Goal: Task Accomplishment & Management: Use online tool/utility

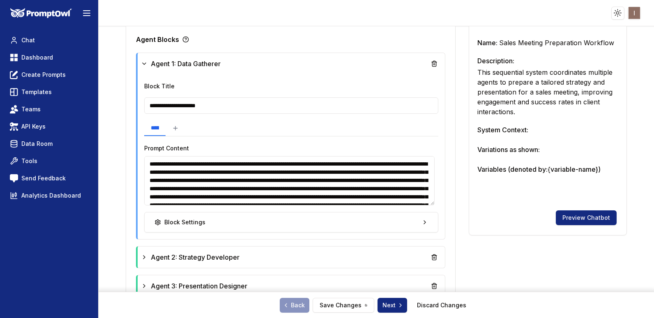
scroll to position [313, 0]
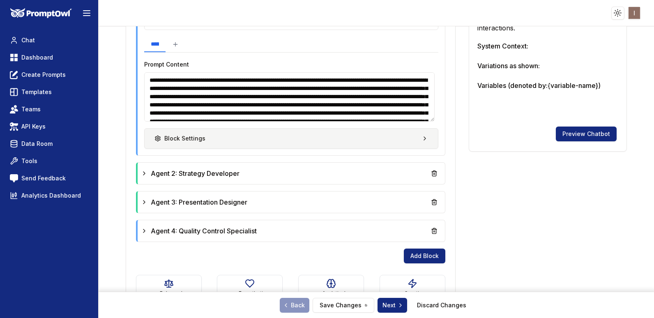
click at [277, 146] on button "Block Settings" at bounding box center [291, 138] width 294 height 21
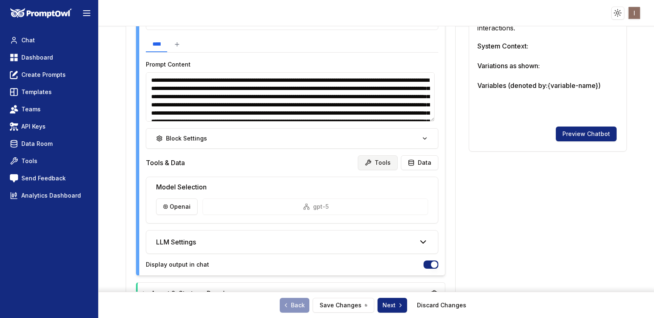
click at [379, 162] on button "Tools" at bounding box center [378, 162] width 40 height 15
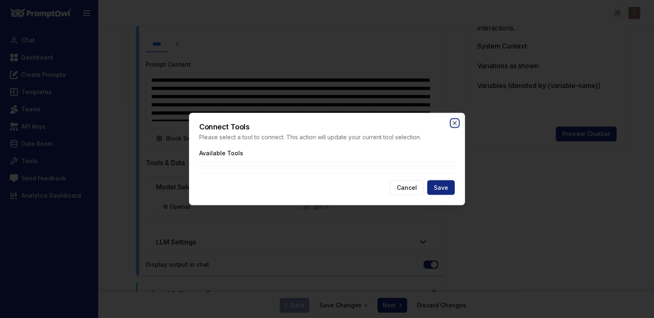
click at [454, 122] on icon "button" at bounding box center [455, 123] width 4 height 4
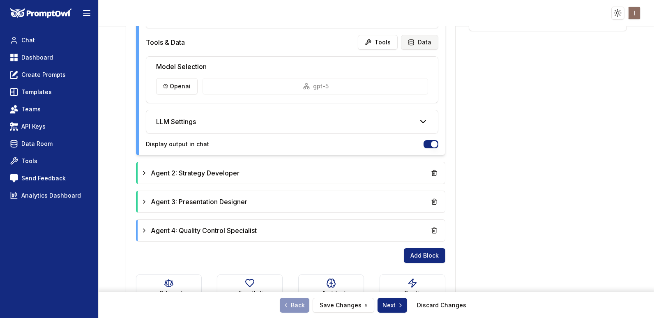
scroll to position [460, 0]
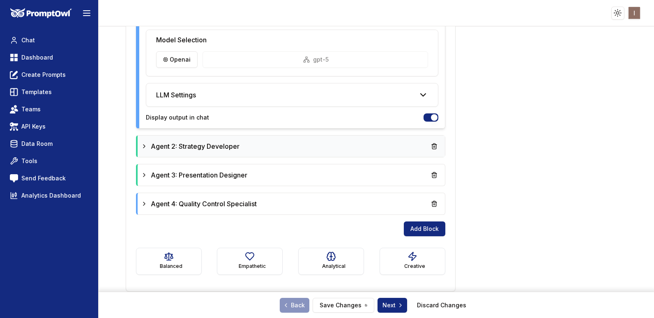
click at [359, 147] on div "Agent 2: Strategy Developer" at bounding box center [291, 146] width 301 height 15
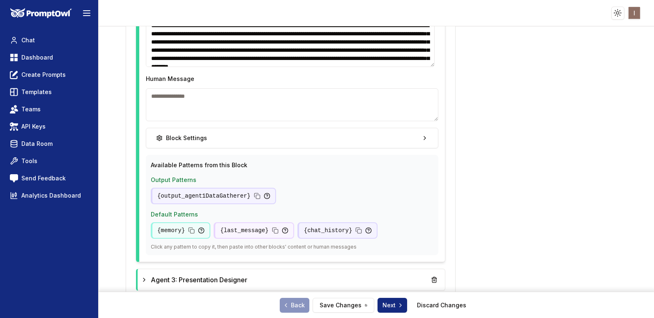
scroll to position [681, 0]
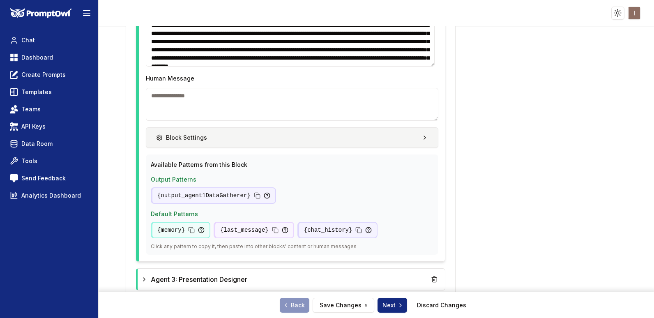
click at [390, 143] on button "Block Settings" at bounding box center [292, 137] width 293 height 21
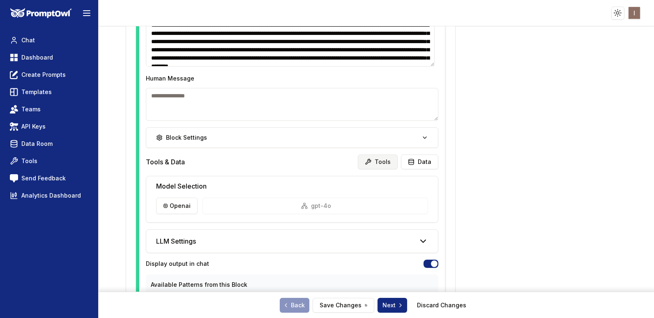
click at [381, 164] on button "Tools" at bounding box center [378, 162] width 40 height 15
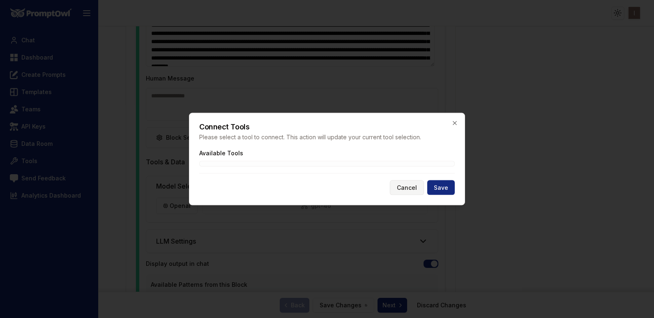
click at [406, 186] on button "Cancel" at bounding box center [407, 187] width 34 height 15
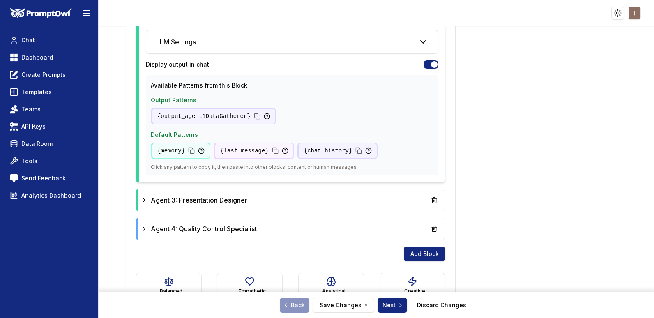
scroll to position [906, 0]
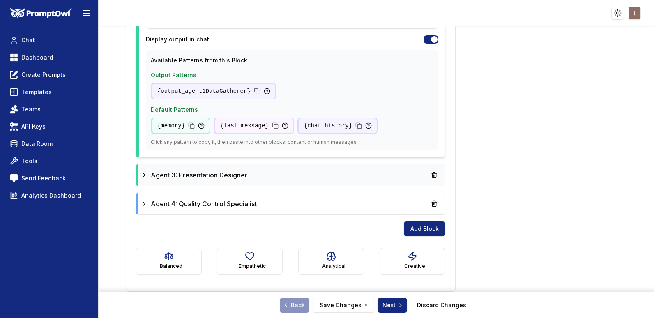
click at [386, 172] on div "Agent 3: Presentation Designer" at bounding box center [291, 175] width 301 height 15
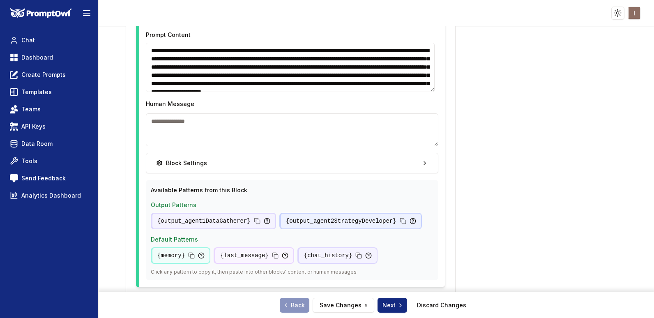
scroll to position [1232, 0]
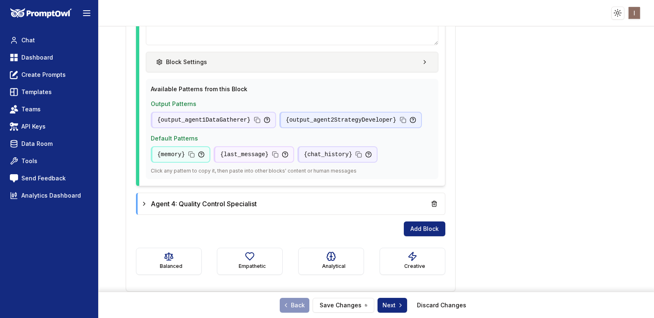
click at [395, 65] on button "Block Settings" at bounding box center [292, 62] width 293 height 21
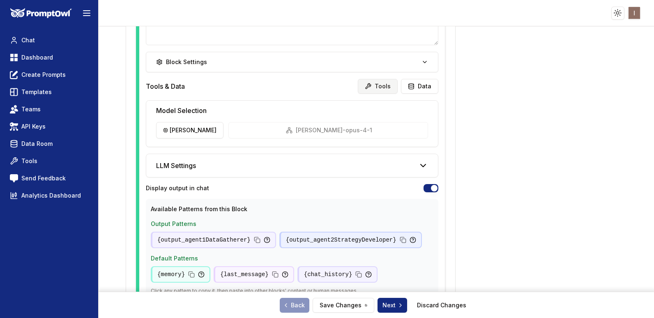
click at [380, 88] on button "Tools" at bounding box center [378, 86] width 40 height 15
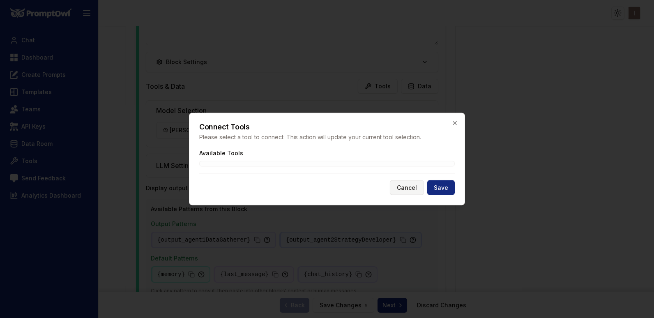
click at [404, 185] on button "Cancel" at bounding box center [407, 187] width 34 height 15
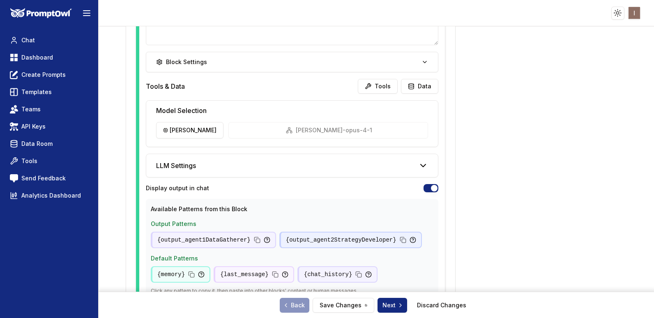
scroll to position [1352, 0]
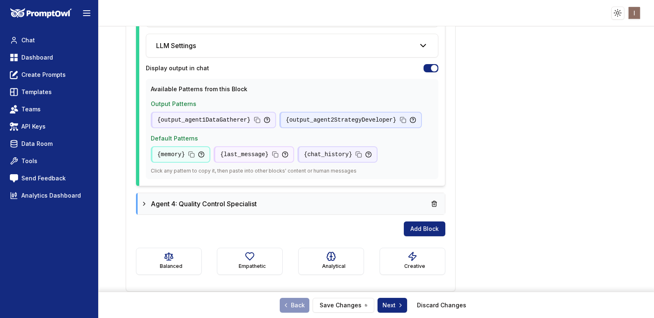
click at [340, 204] on div "Agent 4: Quality Control Specialist" at bounding box center [291, 203] width 301 height 15
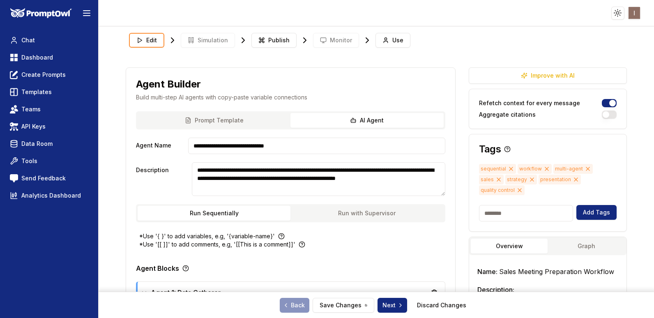
scroll to position [80, 0]
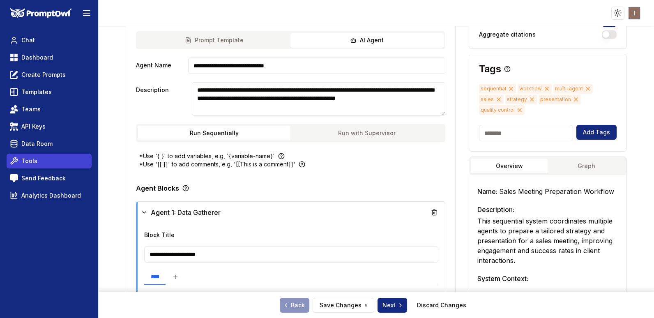
click at [29, 162] on span "Tools" at bounding box center [29, 161] width 16 height 8
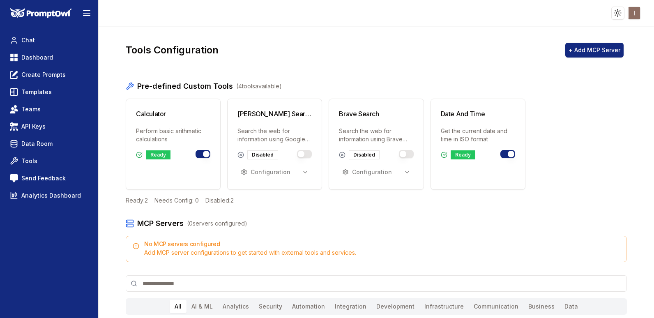
click at [403, 157] on button "Toggle brave_search" at bounding box center [406, 154] width 15 height 8
click at [577, 48] on button "+ Add MCP Server" at bounding box center [595, 50] width 58 height 15
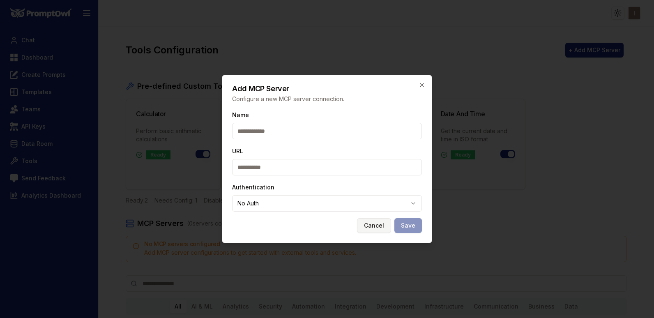
click at [381, 225] on button "Cancel" at bounding box center [374, 225] width 34 height 15
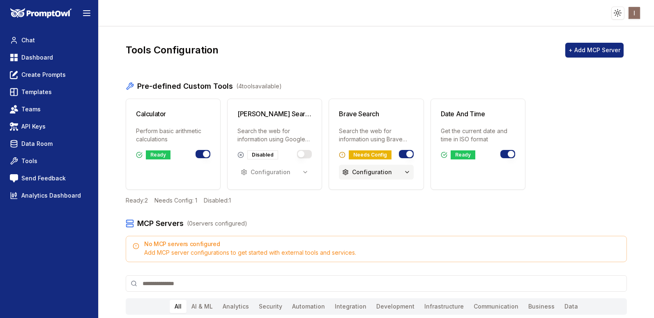
click at [379, 175] on div "Configuration" at bounding box center [367, 172] width 50 height 8
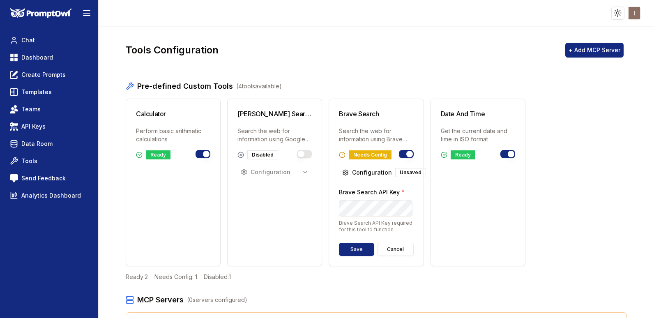
scroll to position [0, 48]
click at [362, 254] on button "Save" at bounding box center [356, 249] width 35 height 13
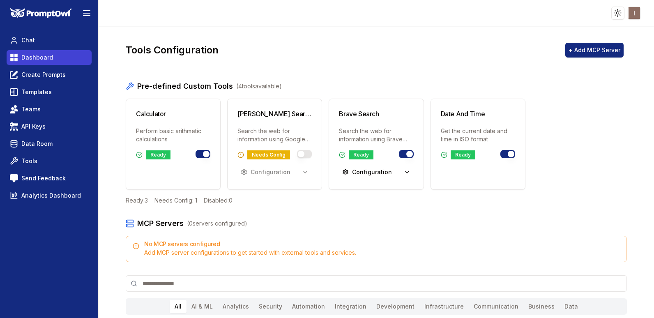
click at [44, 59] on span "Dashboard" at bounding box center [37, 57] width 32 height 8
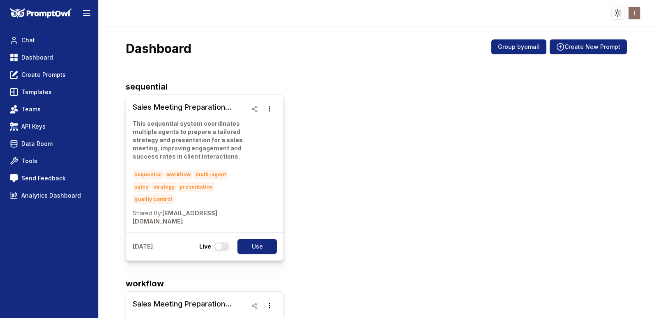
click at [203, 147] on p "This sequential system coordinates multiple agents to prepare a tailored strate…" at bounding box center [190, 140] width 115 height 41
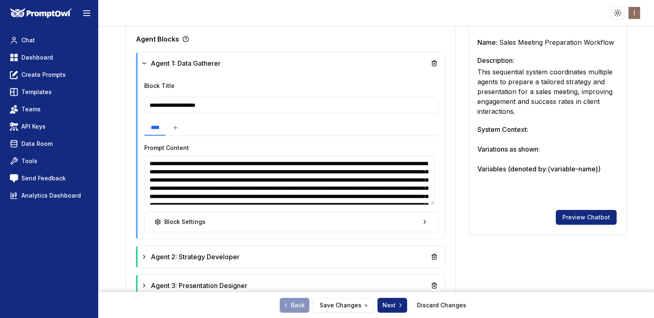
scroll to position [340, 0]
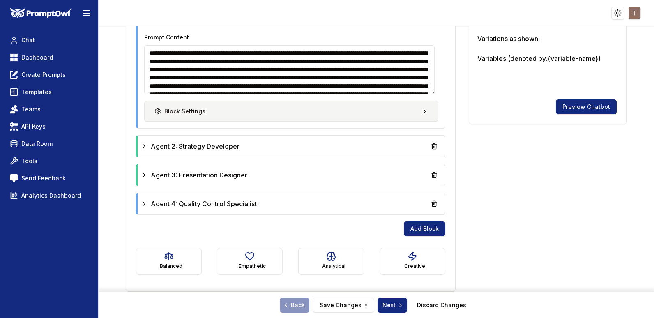
click at [256, 109] on button "Block Settings" at bounding box center [291, 111] width 294 height 21
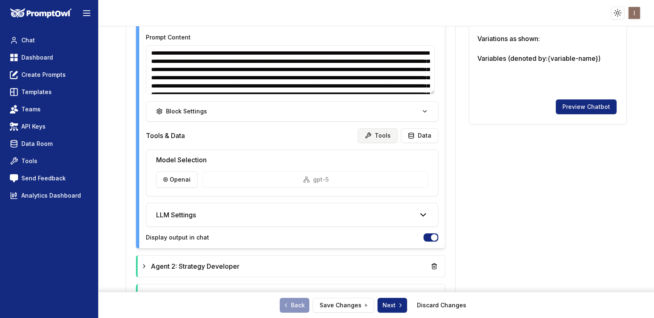
click at [383, 133] on button "Tools" at bounding box center [378, 135] width 40 height 15
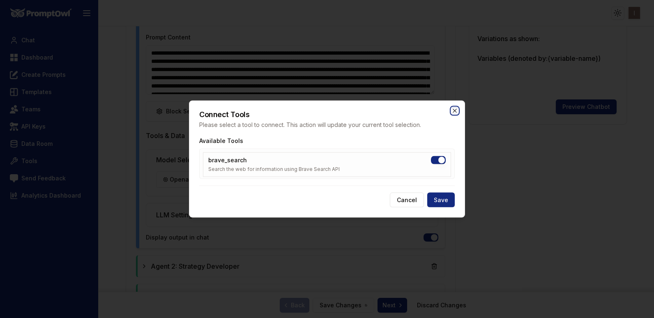
click at [456, 109] on icon "button" at bounding box center [455, 111] width 7 height 7
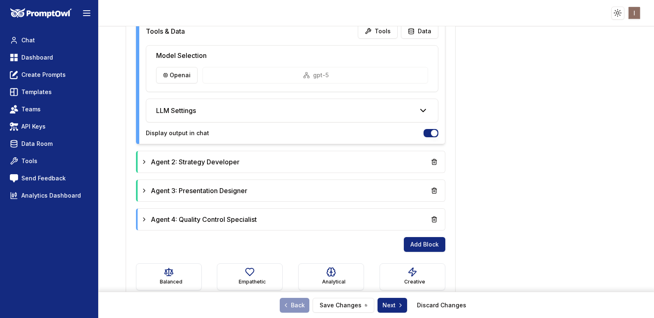
scroll to position [445, 0]
click at [271, 157] on div "Agent 2: Strategy Developer" at bounding box center [291, 161] width 301 height 15
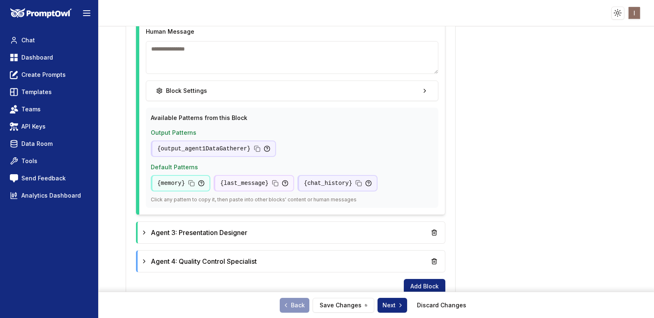
scroll to position [729, 0]
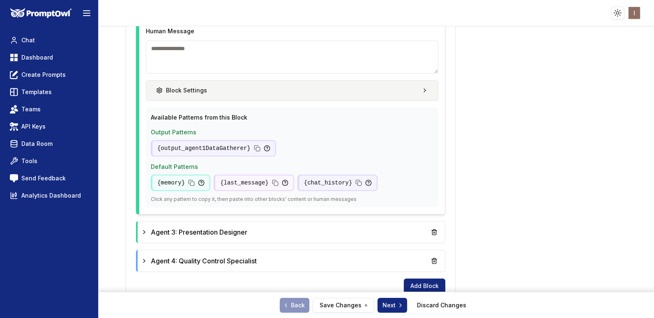
click at [412, 91] on button "Block Settings" at bounding box center [292, 90] width 293 height 21
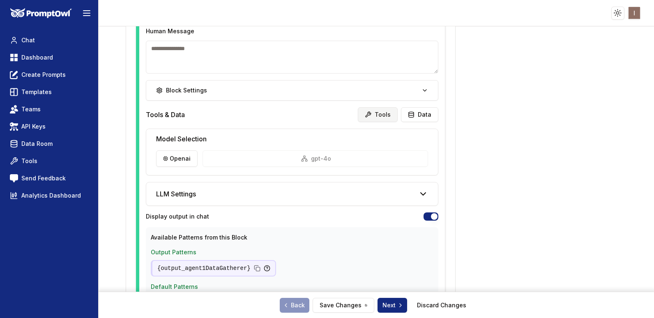
click at [383, 109] on button "Tools" at bounding box center [378, 114] width 40 height 15
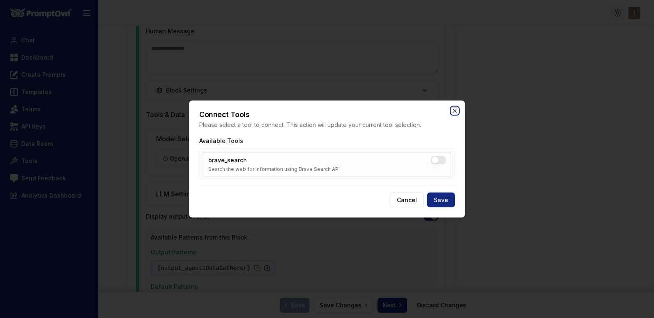
click at [452, 109] on icon "button" at bounding box center [455, 111] width 7 height 7
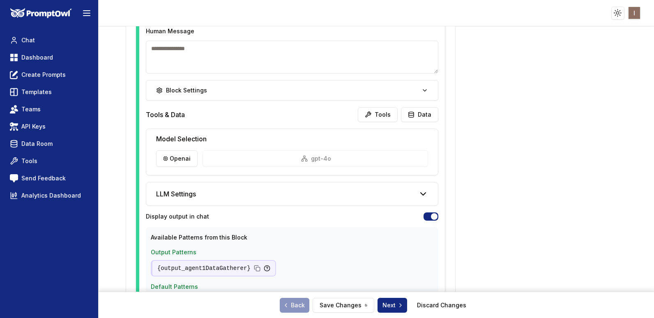
scroll to position [906, 0]
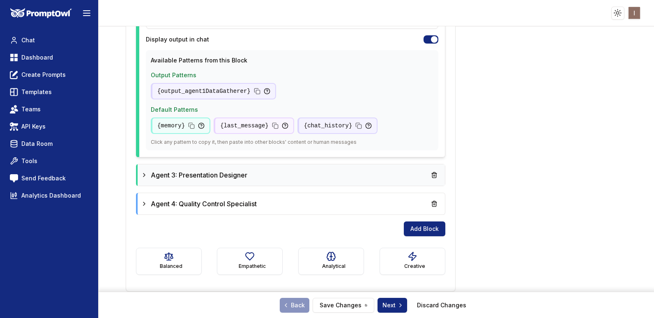
click at [261, 175] on div "Agent 3: Presentation Designer" at bounding box center [291, 175] width 301 height 15
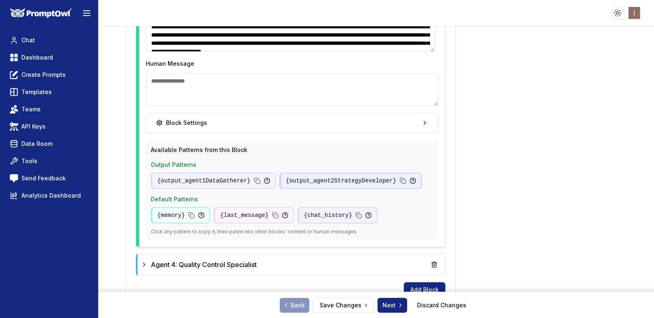
scroll to position [1171, 0]
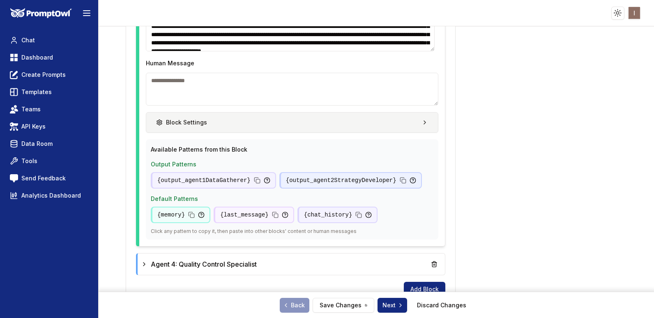
click at [362, 120] on button "Block Settings" at bounding box center [292, 122] width 293 height 21
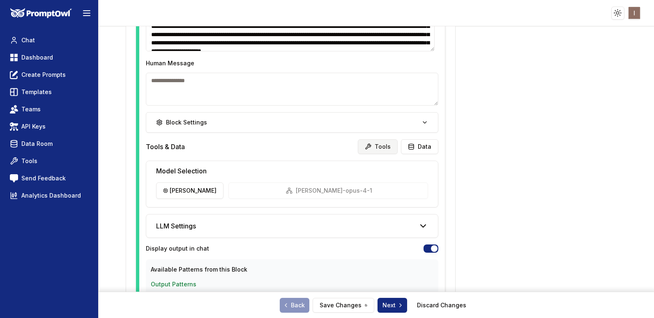
click at [374, 148] on button "Tools" at bounding box center [378, 146] width 40 height 15
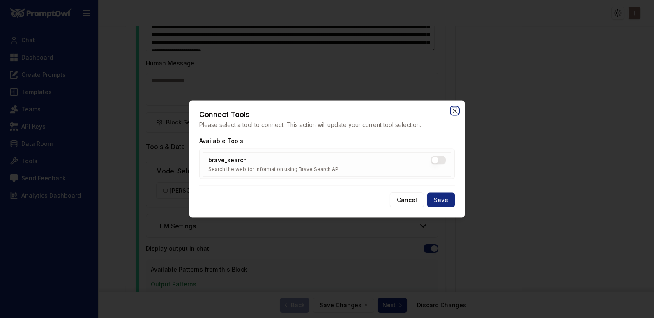
click at [456, 109] on icon "button" at bounding box center [455, 111] width 7 height 7
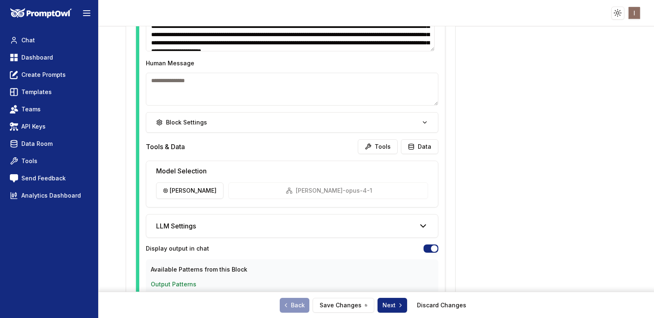
scroll to position [1352, 0]
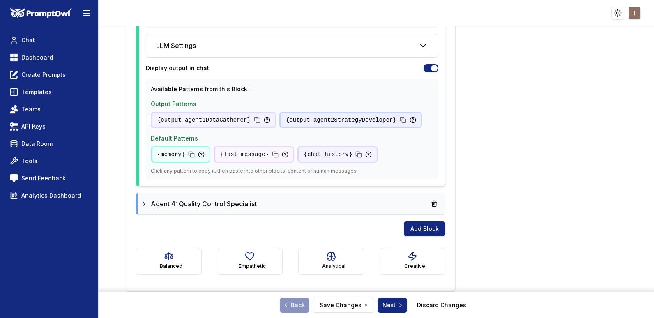
click at [321, 204] on div "Agent 4: Quality Control Specialist" at bounding box center [291, 203] width 301 height 15
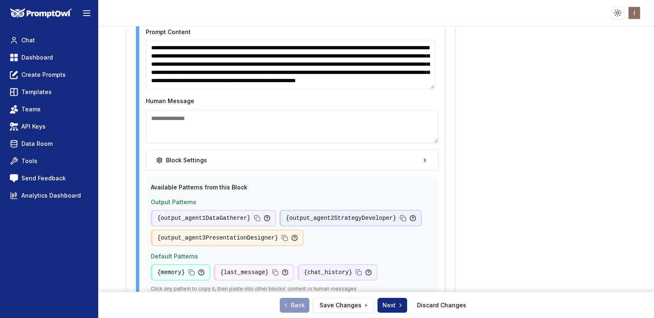
scroll to position [1609, 0]
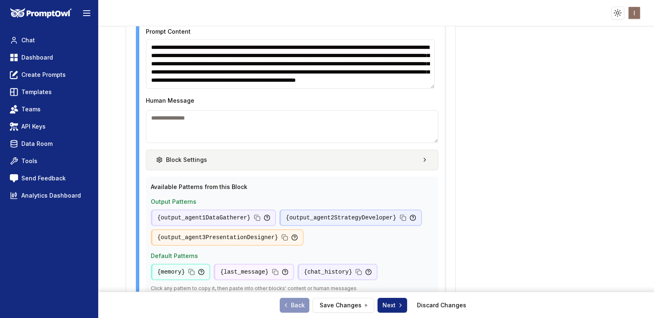
click at [329, 157] on button "Block Settings" at bounding box center [292, 160] width 293 height 21
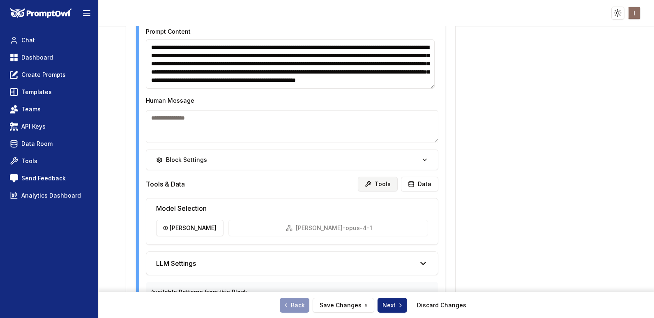
click at [386, 184] on button "Tools" at bounding box center [378, 184] width 40 height 15
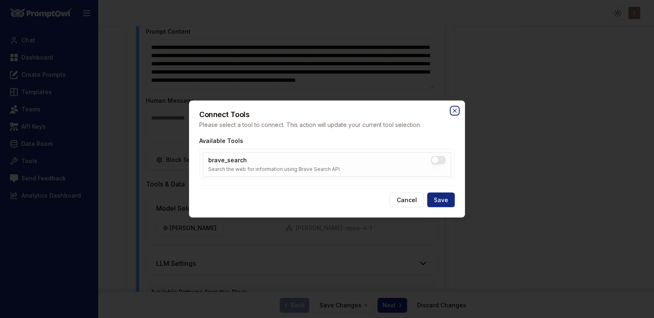
click at [454, 113] on icon "button" at bounding box center [455, 111] width 7 height 7
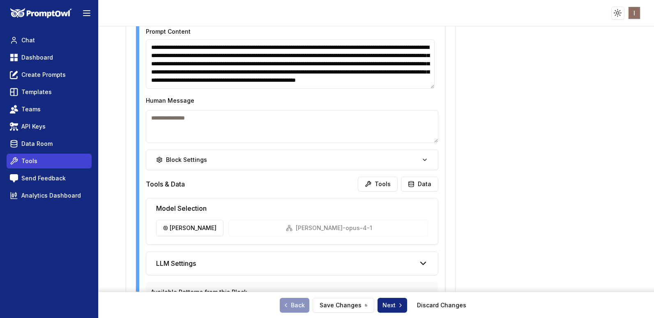
click at [19, 159] on link "Tools" at bounding box center [49, 161] width 85 height 15
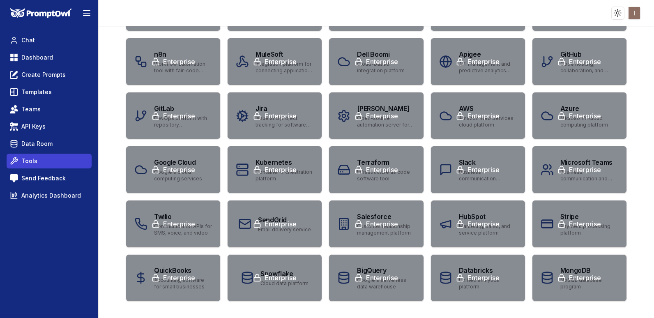
scroll to position [3, 0]
